Goal: Navigation & Orientation: Find specific page/section

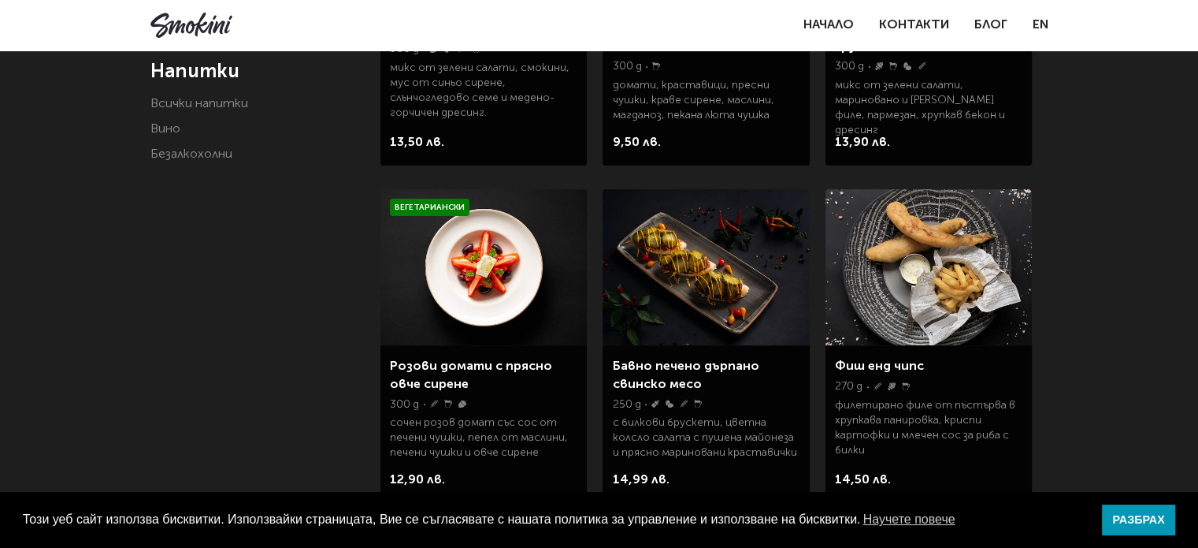
scroll to position [315, 0]
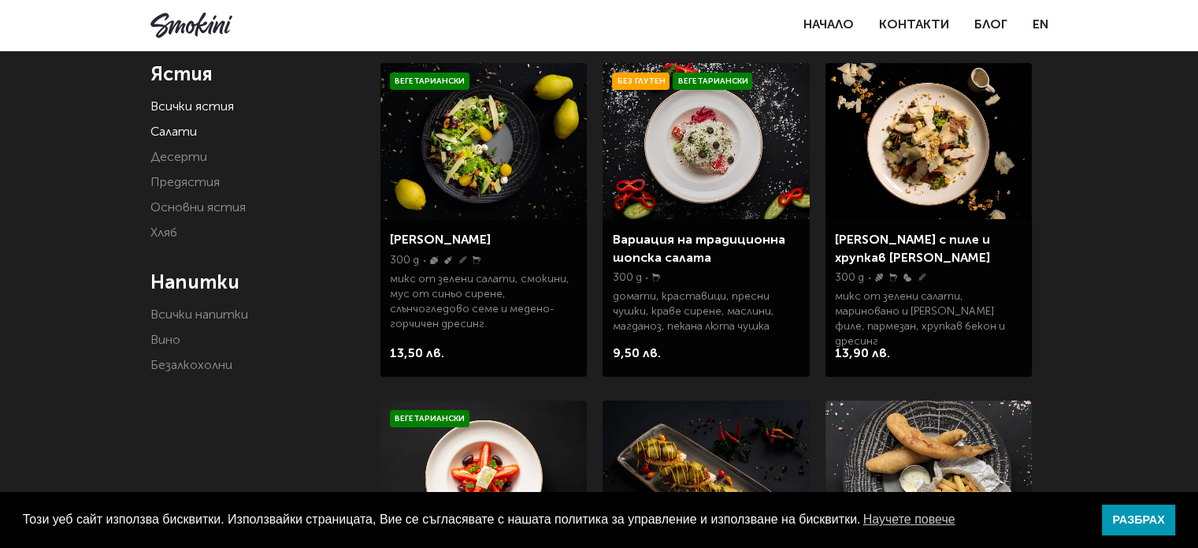
click at [185, 126] on link "Салати" at bounding box center [173, 132] width 46 height 13
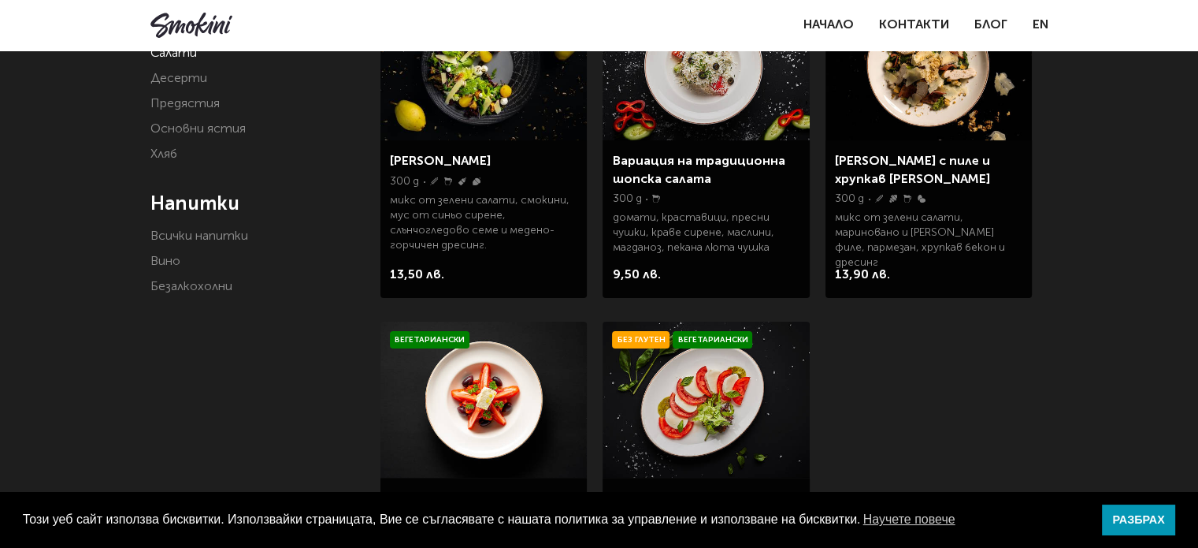
scroll to position [315, 0]
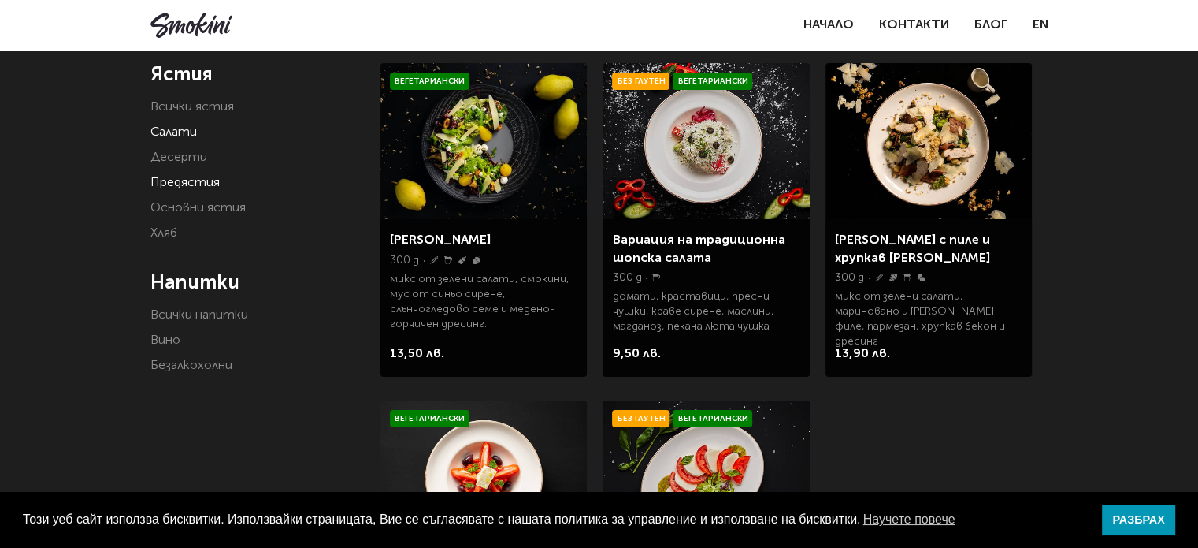
click at [184, 189] on link "Предястия" at bounding box center [184, 182] width 69 height 13
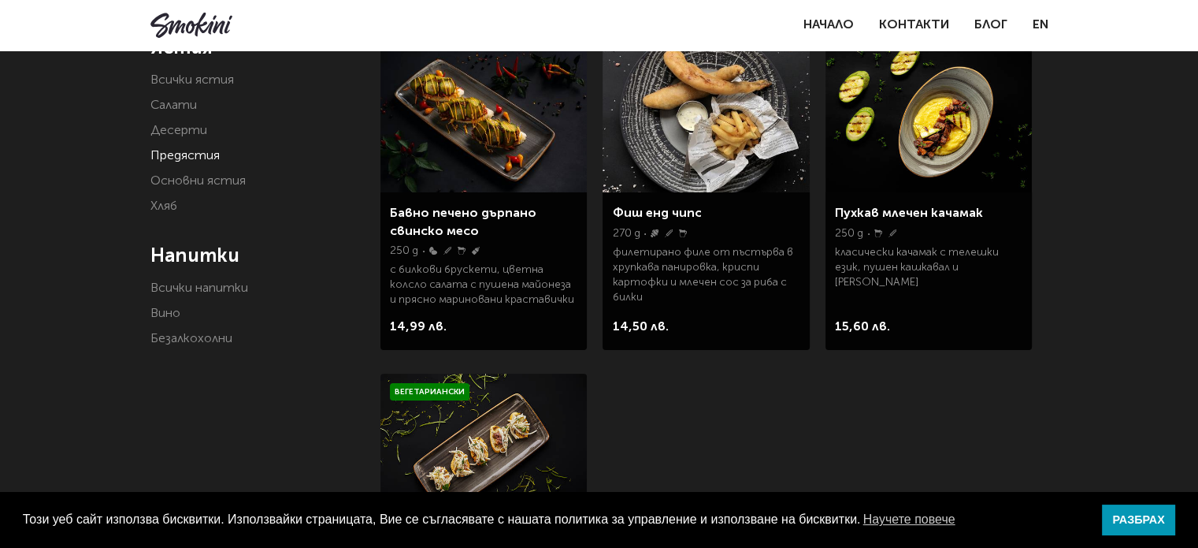
scroll to position [315, 0]
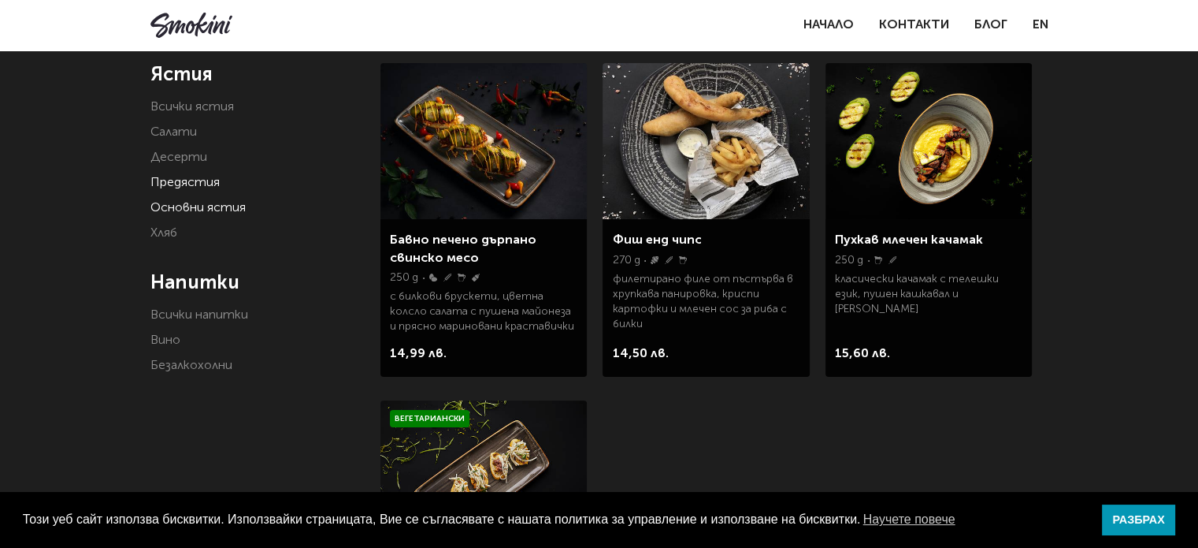
click at [237, 212] on link "Основни ястия" at bounding box center [197, 208] width 95 height 13
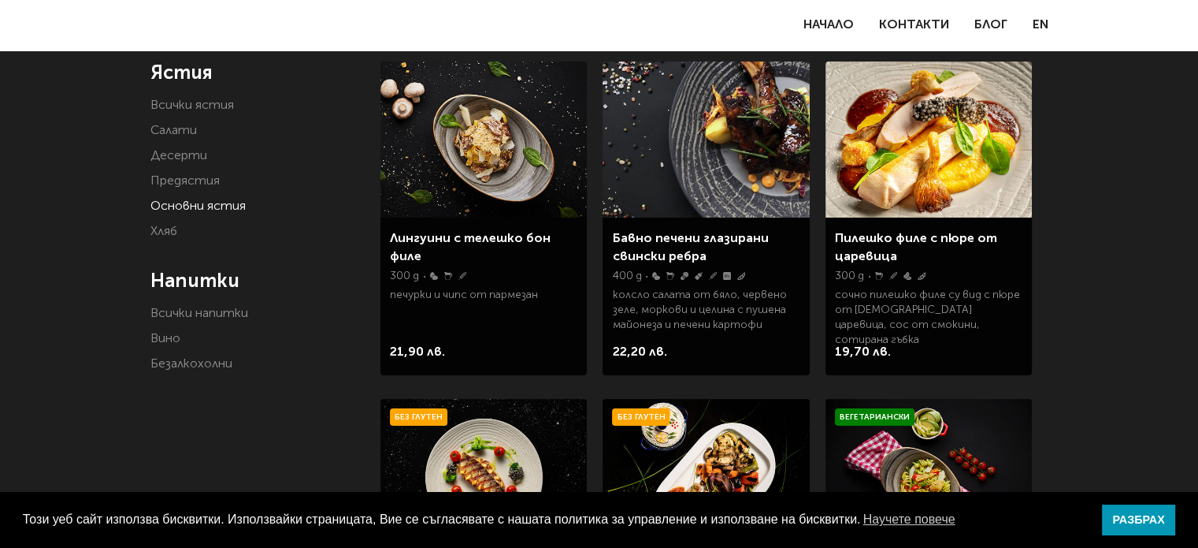
scroll to position [315, 0]
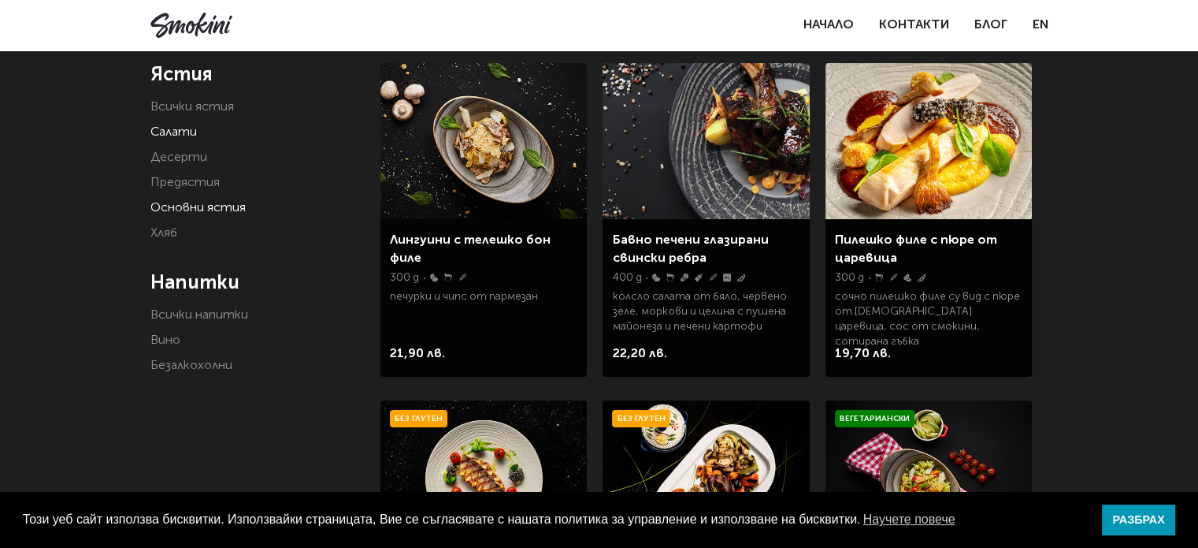
click at [180, 132] on link "Салати" at bounding box center [173, 132] width 46 height 13
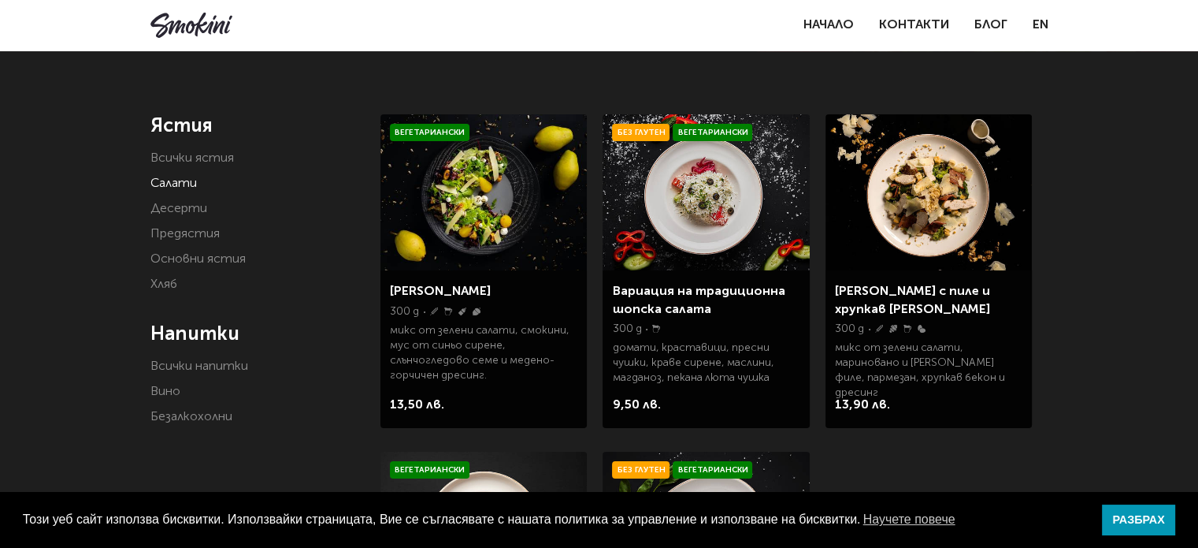
scroll to position [236, 0]
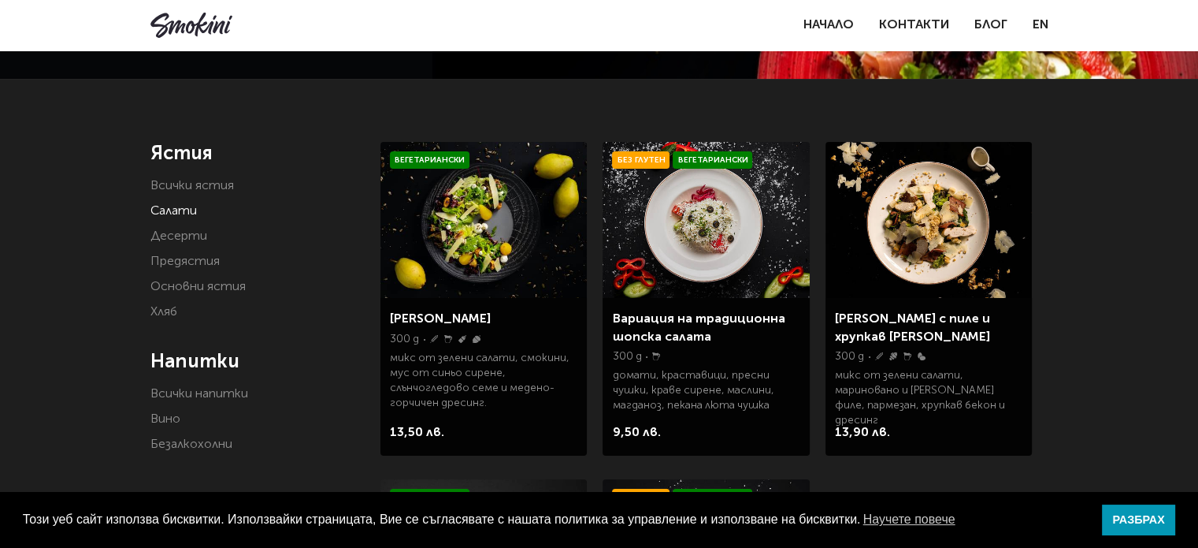
click at [485, 203] on img at bounding box center [484, 220] width 206 height 156
